Goal: Task Accomplishment & Management: Complete application form

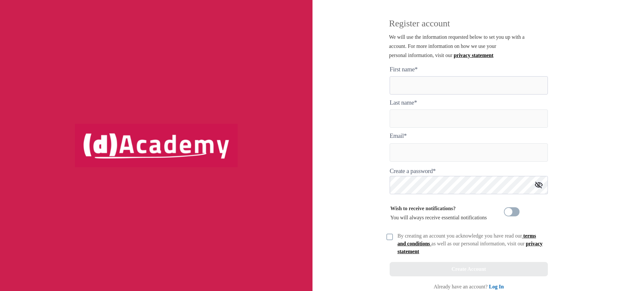
click at [401, 88] on here "text" at bounding box center [468, 85] width 158 height 18
type here "*****"
type input "*****"
click at [415, 148] on input "text" at bounding box center [468, 152] width 158 height 18
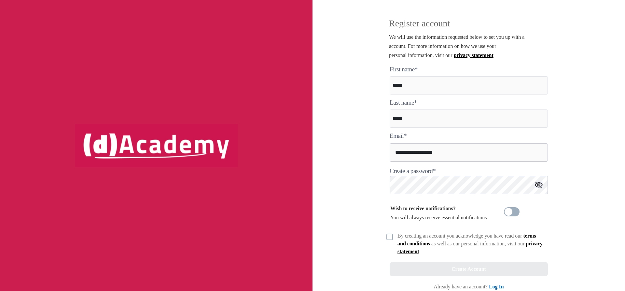
type input "**********"
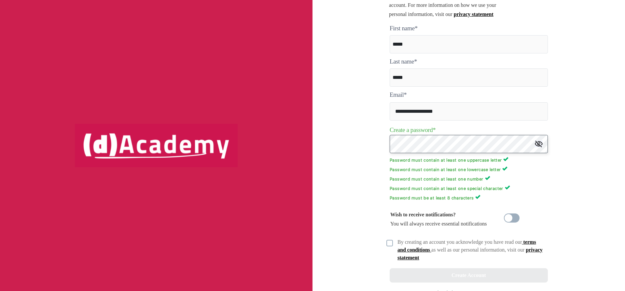
scroll to position [53, 0]
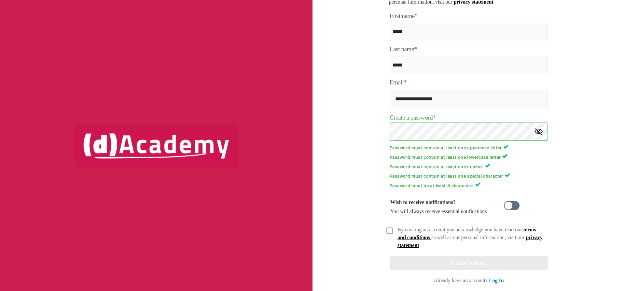
click at [512, 206] on span at bounding box center [512, 205] width 16 height 9
click at [392, 232] on img at bounding box center [389, 230] width 7 height 7
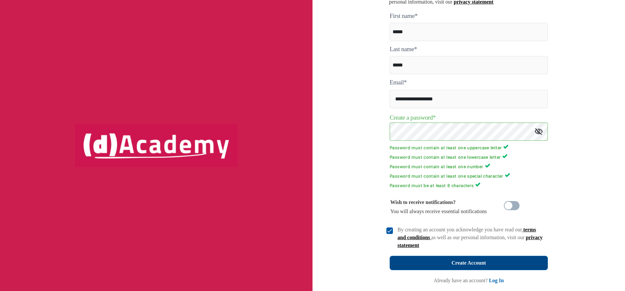
click at [443, 261] on button "Create Account" at bounding box center [468, 262] width 158 height 14
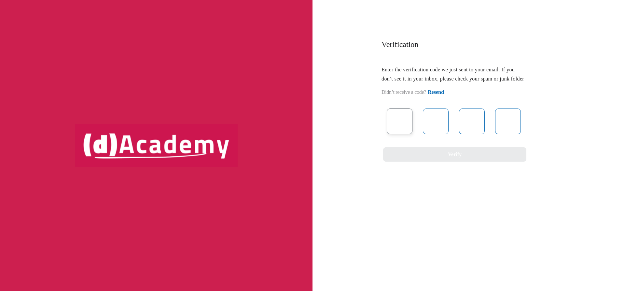
click at [399, 121] on input "text" at bounding box center [400, 121] width 26 height 26
type input "*"
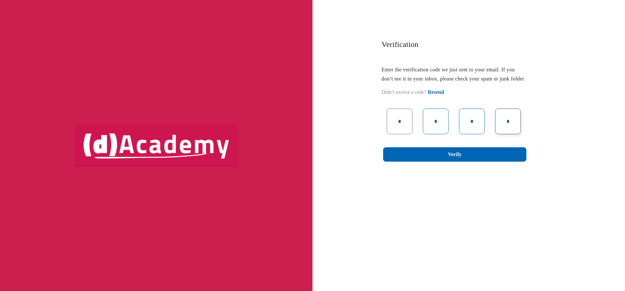
type input "*"
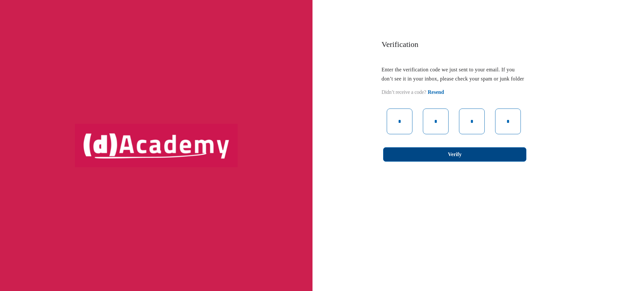
click at [424, 161] on button "Verify" at bounding box center [454, 154] width 143 height 14
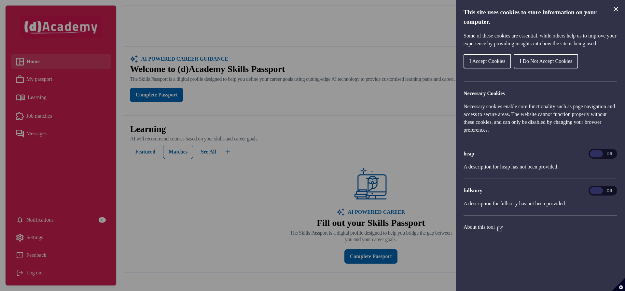
click at [498, 64] on span "I Accept Cookies" at bounding box center [487, 61] width 36 height 6
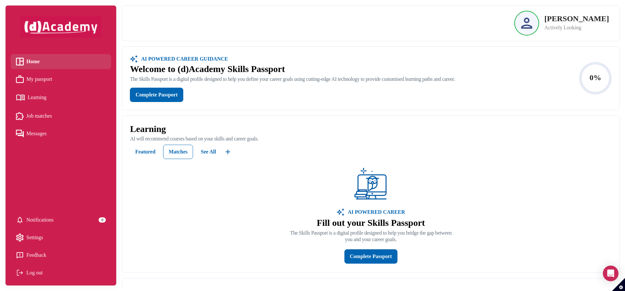
click at [48, 78] on span "My passport" at bounding box center [39, 79] width 26 height 10
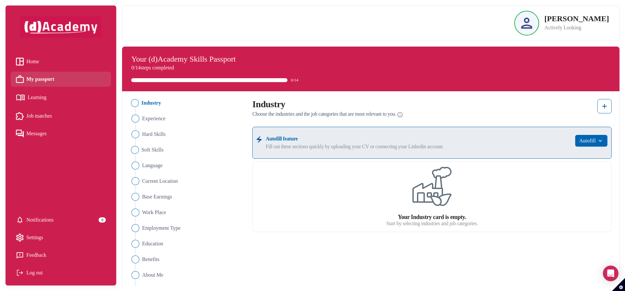
click at [136, 150] on img "Close" at bounding box center [135, 150] width 8 height 8
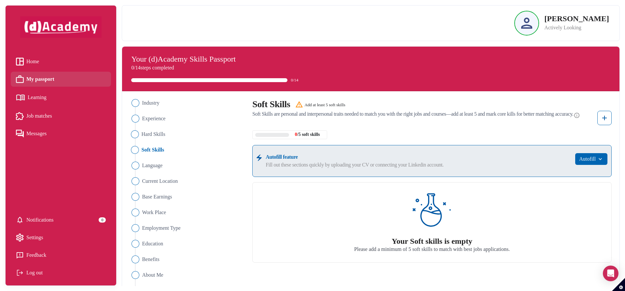
click at [136, 135] on img "Close" at bounding box center [135, 134] width 8 height 8
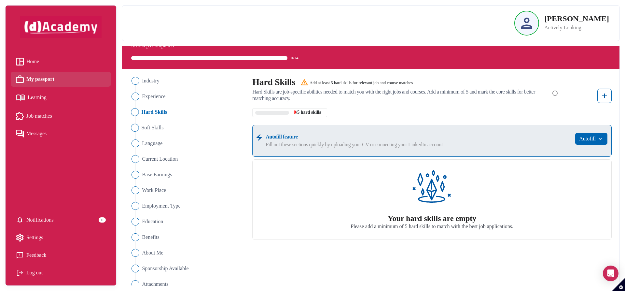
scroll to position [32, 0]
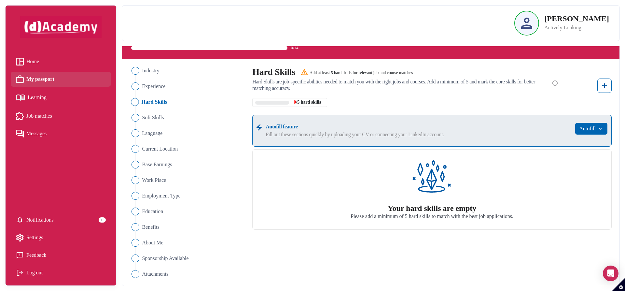
click at [39, 98] on span "Learning" at bounding box center [37, 97] width 19 height 10
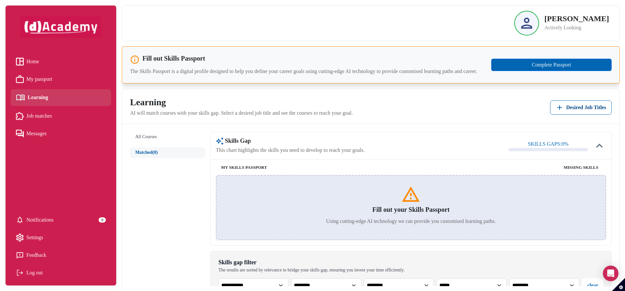
click at [48, 81] on span "My passport" at bounding box center [39, 79] width 26 height 10
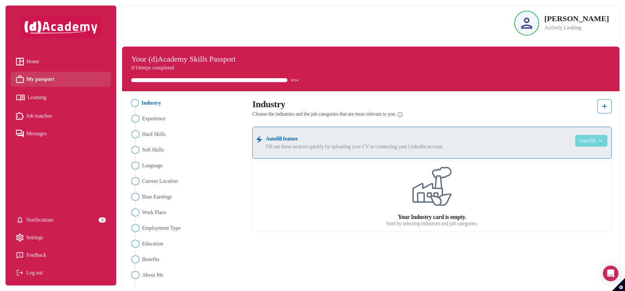
click at [595, 140] on button "Autofill" at bounding box center [591, 141] width 32 height 12
click at [355, 133] on div "Autofill feature Fill out these sections quickly by uploading your CV or connec…" at bounding box center [431, 143] width 359 height 32
click at [61, 117] on link "Job matches" at bounding box center [61, 116] width 90 height 10
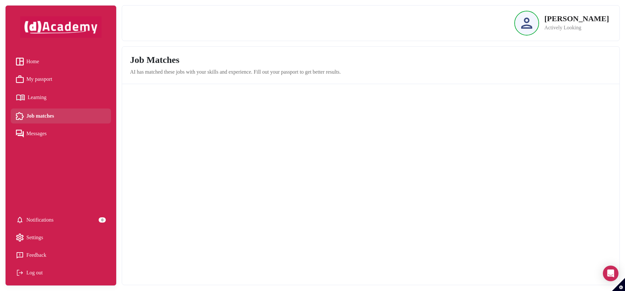
click at [43, 135] on span "Messages" at bounding box center [36, 134] width 20 height 10
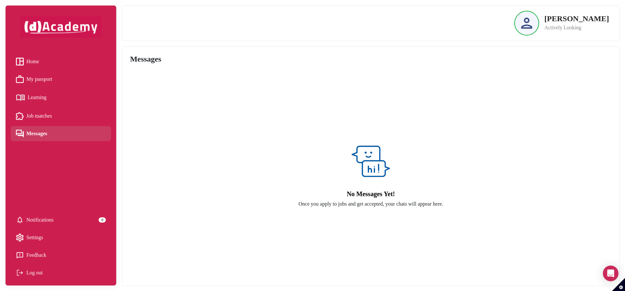
click at [41, 100] on span "Learning" at bounding box center [37, 97] width 19 height 10
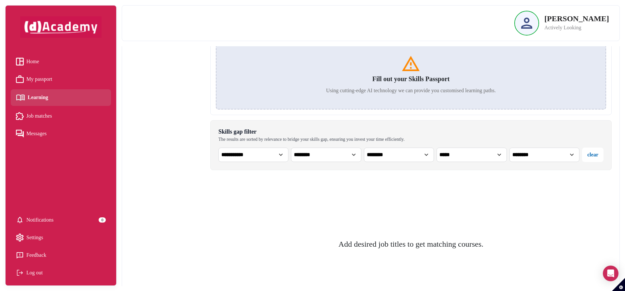
scroll to position [181, 0]
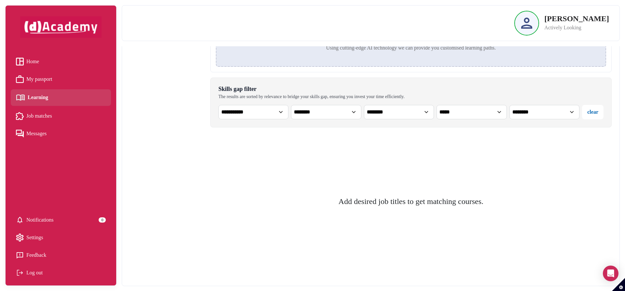
click at [39, 275] on div "Log out" at bounding box center [61, 272] width 90 height 10
